Goal: Navigation & Orientation: Find specific page/section

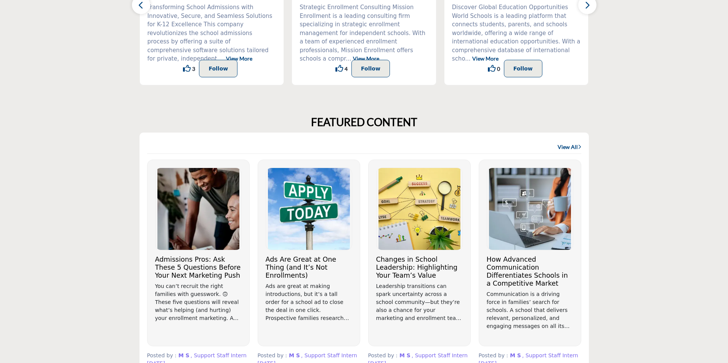
scroll to position [343, 0]
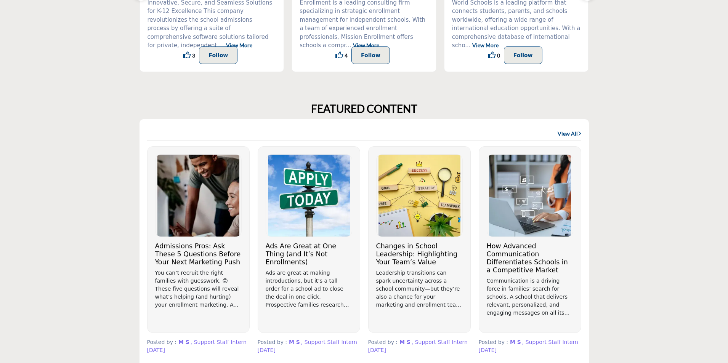
click at [571, 133] on link "View All" at bounding box center [569, 134] width 24 height 8
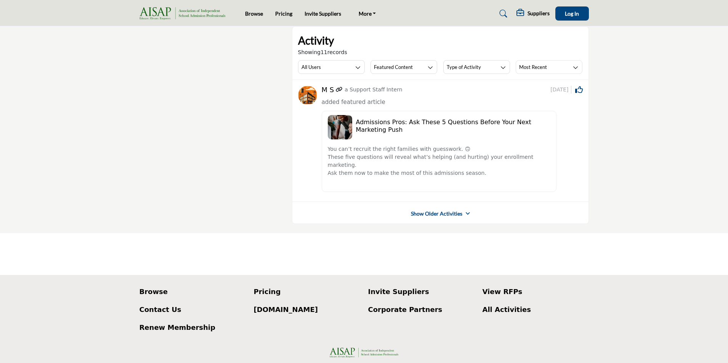
click at [441, 210] on link "Show Older Activities" at bounding box center [436, 214] width 51 height 8
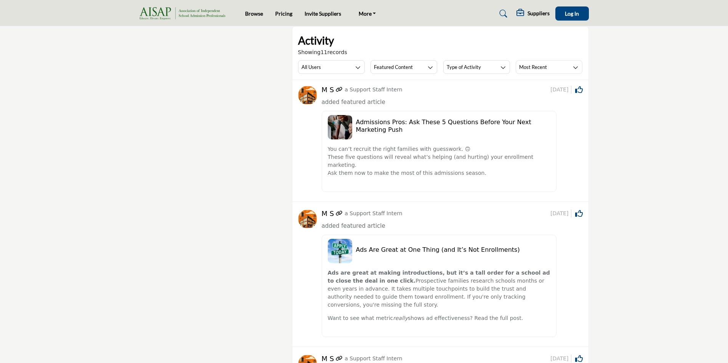
click at [200, 15] on img at bounding box center [184, 13] width 90 height 13
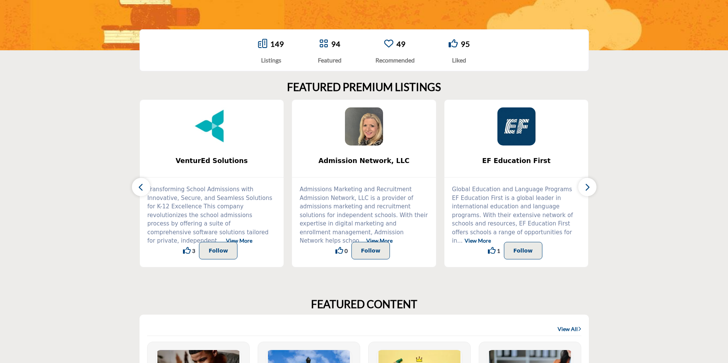
scroll to position [229, 0]
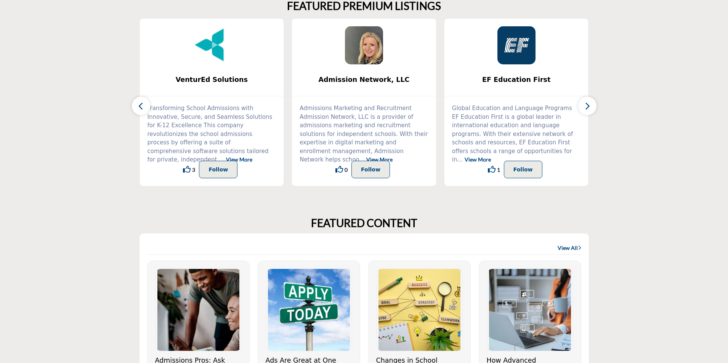
click at [562, 247] on link "View All" at bounding box center [569, 248] width 24 height 8
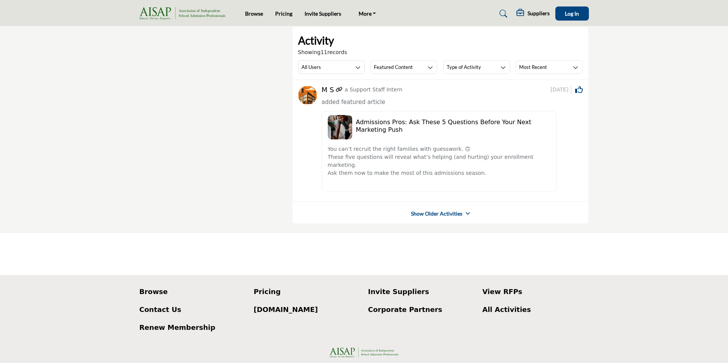
click at [418, 210] on link "Show Older Activities" at bounding box center [436, 214] width 51 height 8
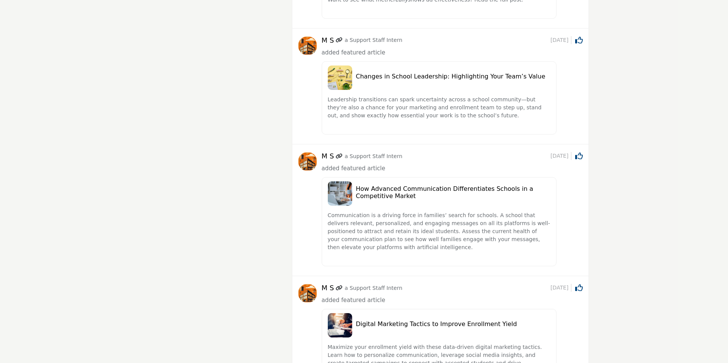
scroll to position [343, 0]
